Goal: Check status

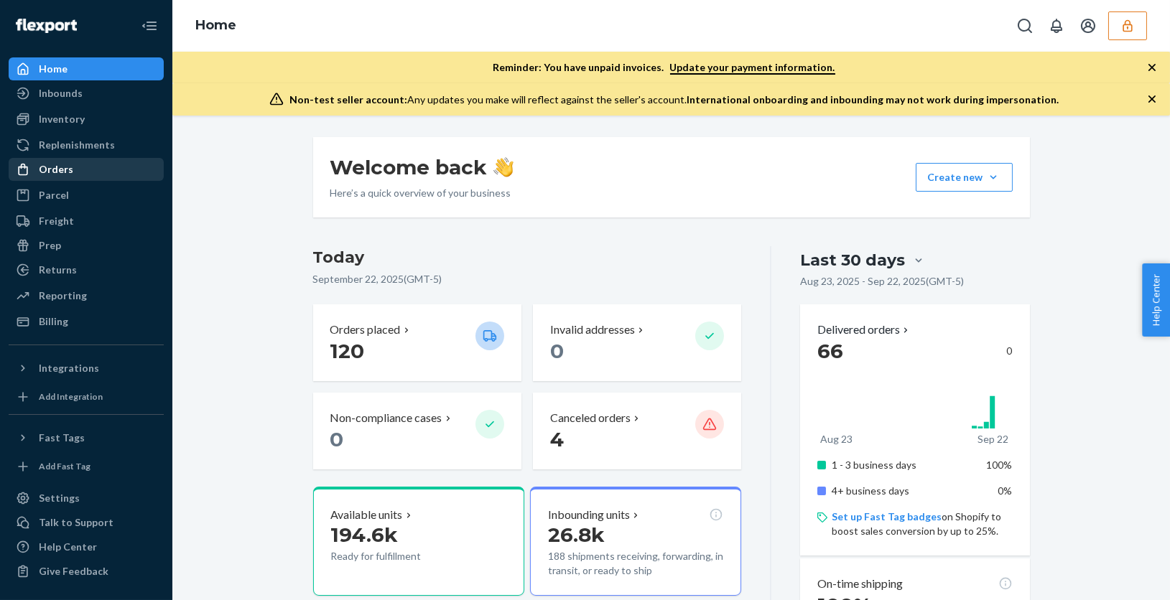
click at [65, 173] on div "Orders" at bounding box center [56, 169] width 34 height 14
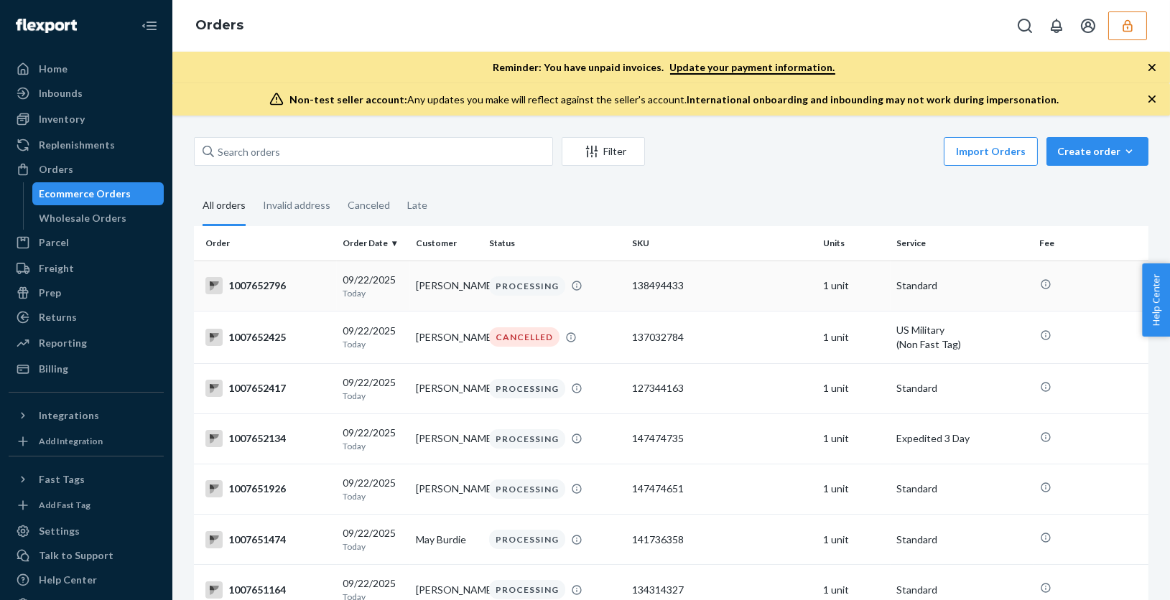
click at [423, 294] on td "[PERSON_NAME]" at bounding box center [446, 286] width 73 height 50
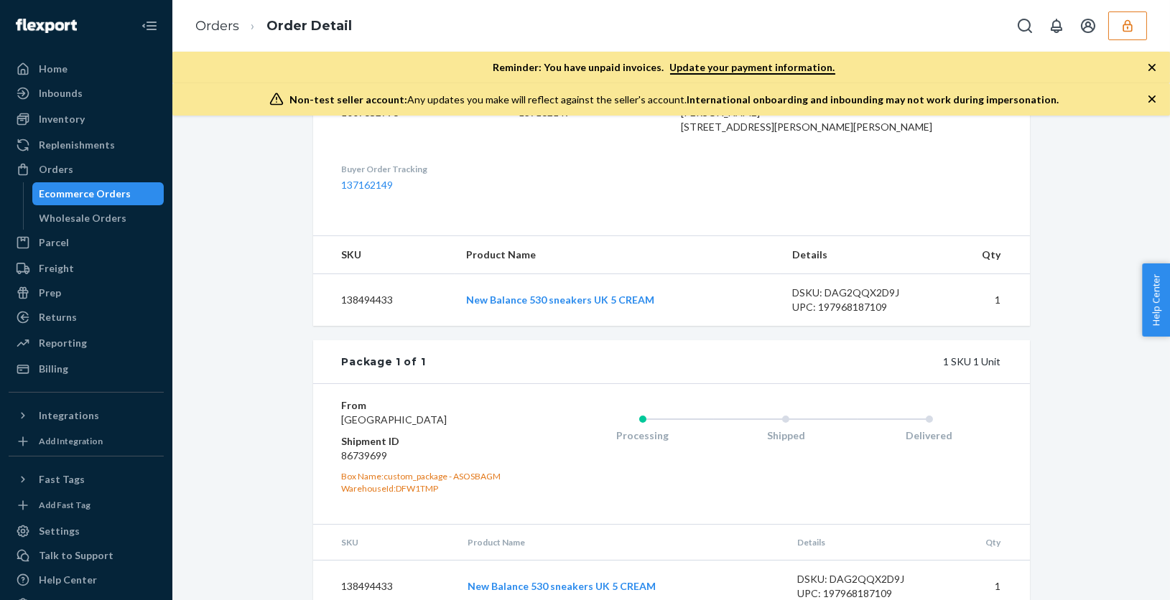
scroll to position [475, 0]
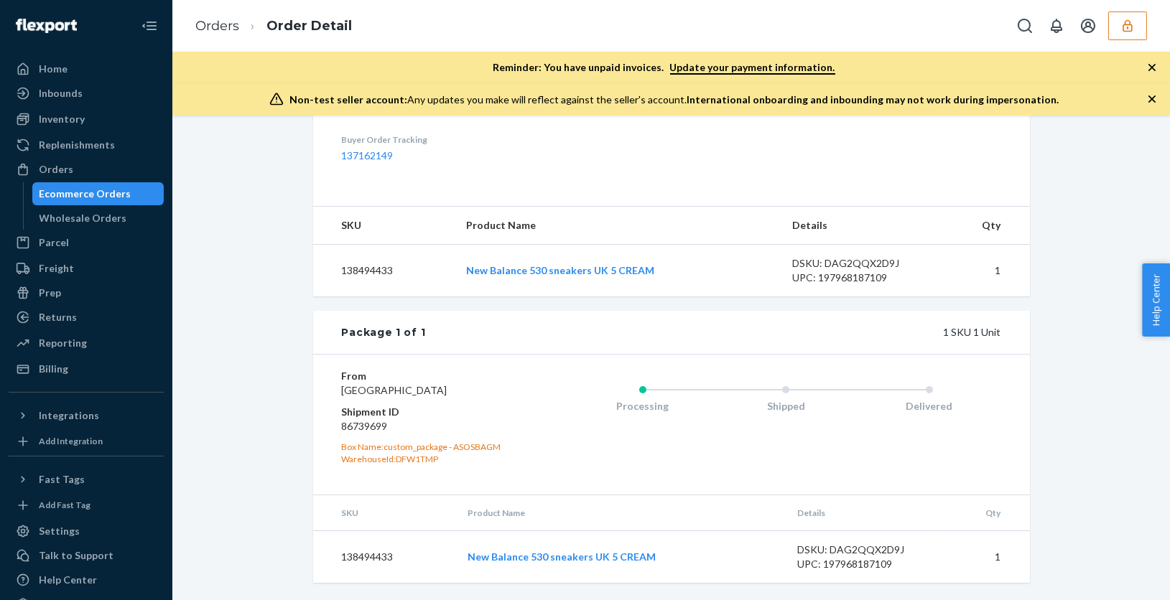
click at [516, 354] on div "From [GEOGRAPHIC_DATA] Shipment ID 86739699 Box Name: custom_package - ASOSBAGM…" at bounding box center [671, 424] width 717 height 140
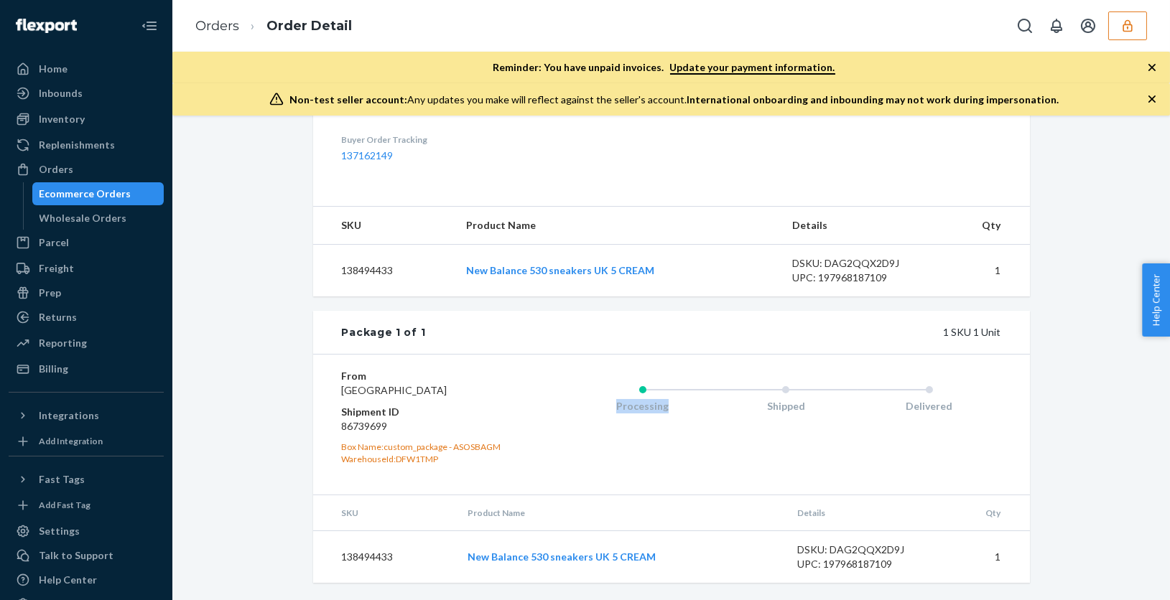
click at [516, 354] on div "From [GEOGRAPHIC_DATA] Shipment ID 86739699 Box Name: custom_package - ASOSBAGM…" at bounding box center [671, 424] width 717 height 140
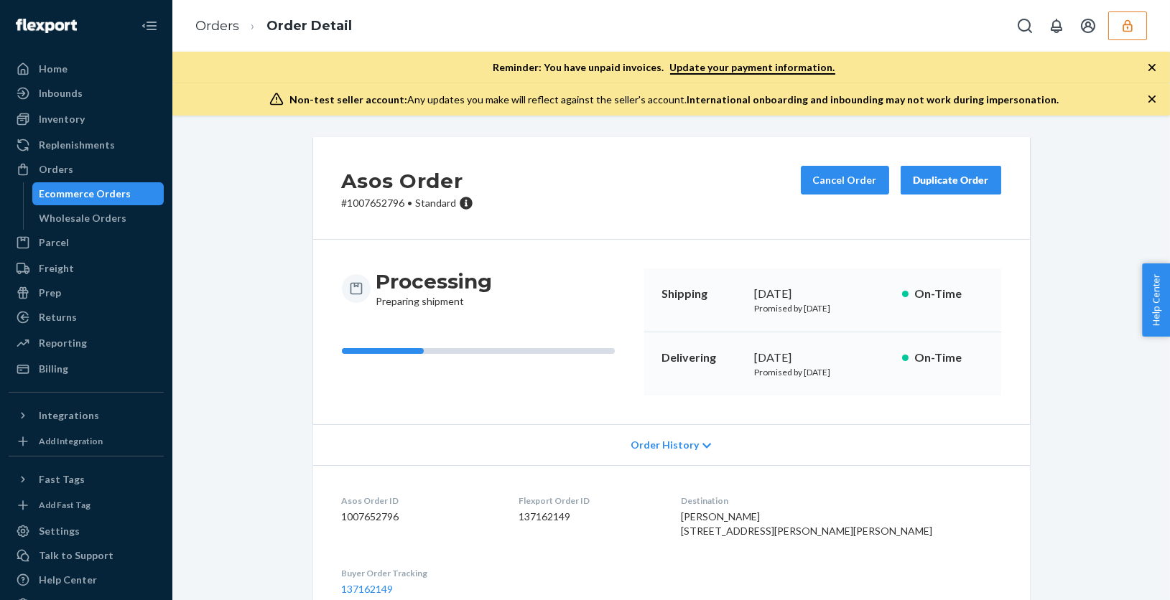
click at [816, 372] on p "Promised by [DATE]" at bounding box center [823, 372] width 136 height 12
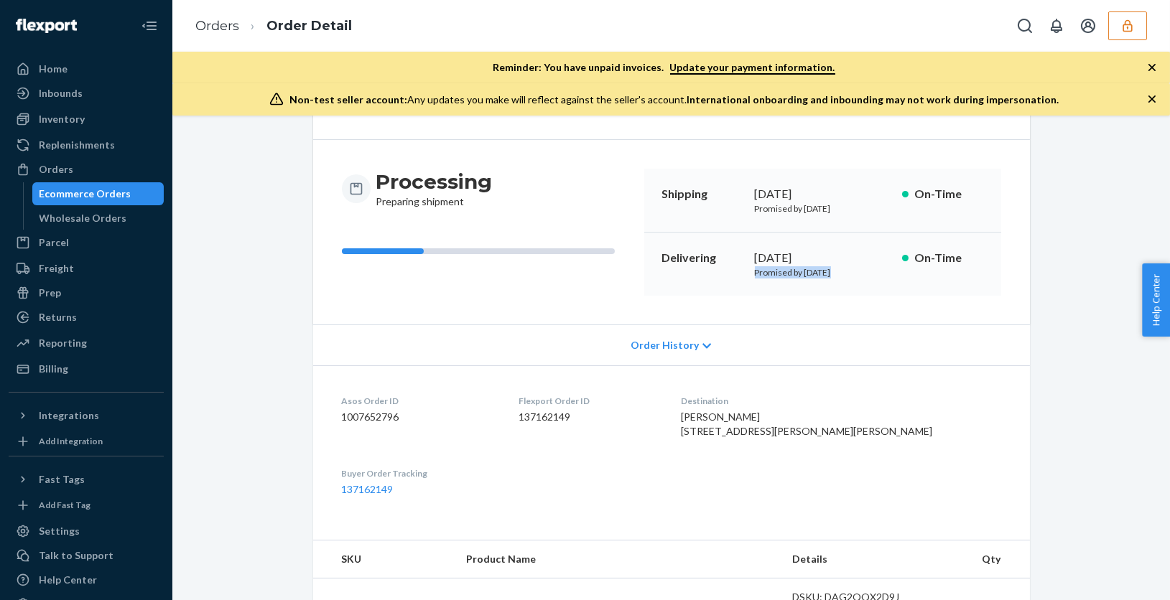
scroll to position [103, 0]
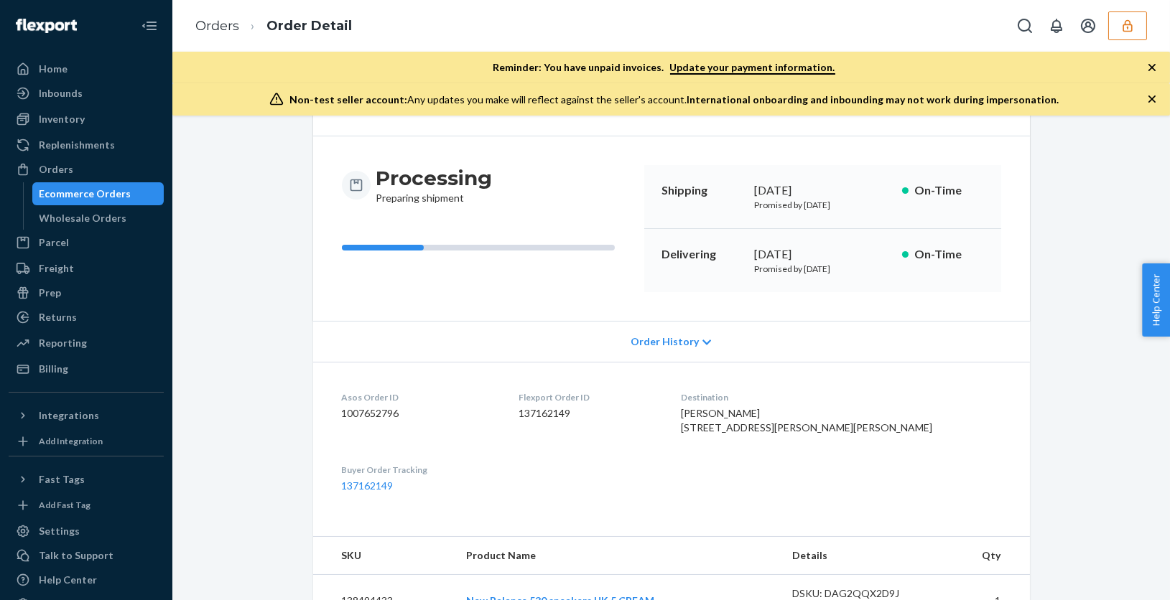
click at [793, 434] on span "[PERSON_NAME] [STREET_ADDRESS][PERSON_NAME][PERSON_NAME]" at bounding box center [807, 420] width 251 height 27
copy span "Manassas"
click at [833, 267] on p "Promised by [DATE]" at bounding box center [823, 269] width 136 height 12
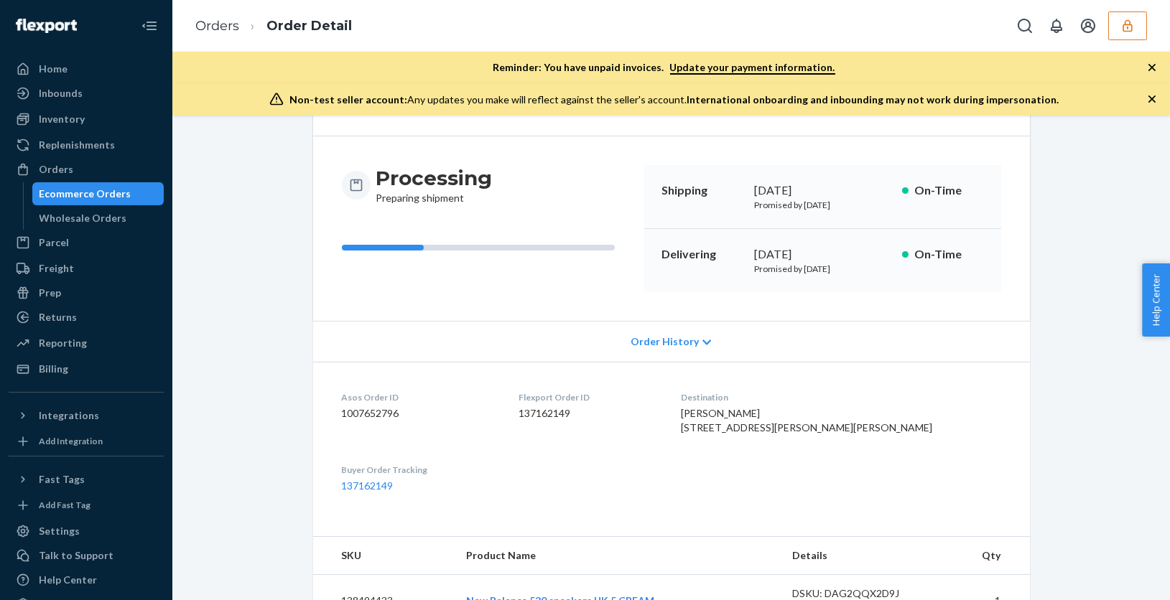
click at [833, 267] on p "Promised by [DATE]" at bounding box center [823, 269] width 136 height 12
click at [819, 269] on p "Promised by [DATE]" at bounding box center [823, 269] width 136 height 12
